Goal: Find specific page/section: Find specific page/section

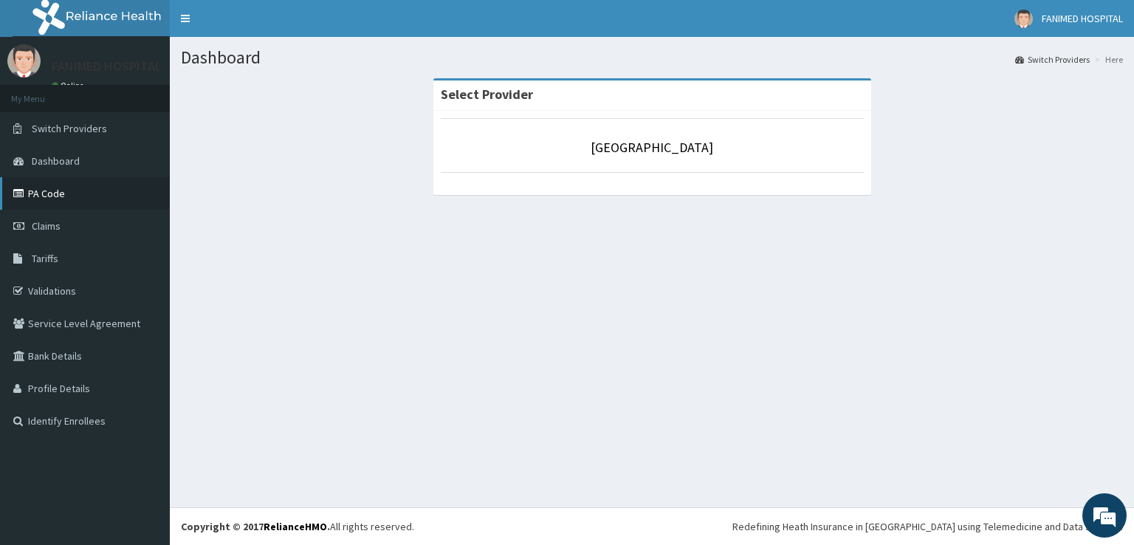
click at [47, 192] on link "PA Code" at bounding box center [85, 193] width 170 height 32
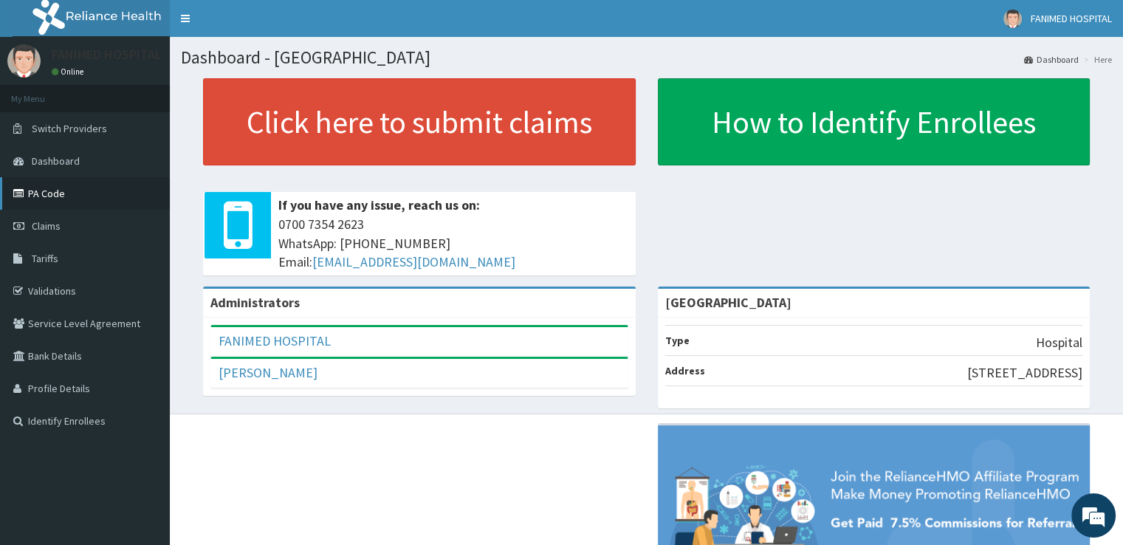
click at [53, 196] on link "PA Code" at bounding box center [85, 193] width 170 height 32
